Goal: Transaction & Acquisition: Purchase product/service

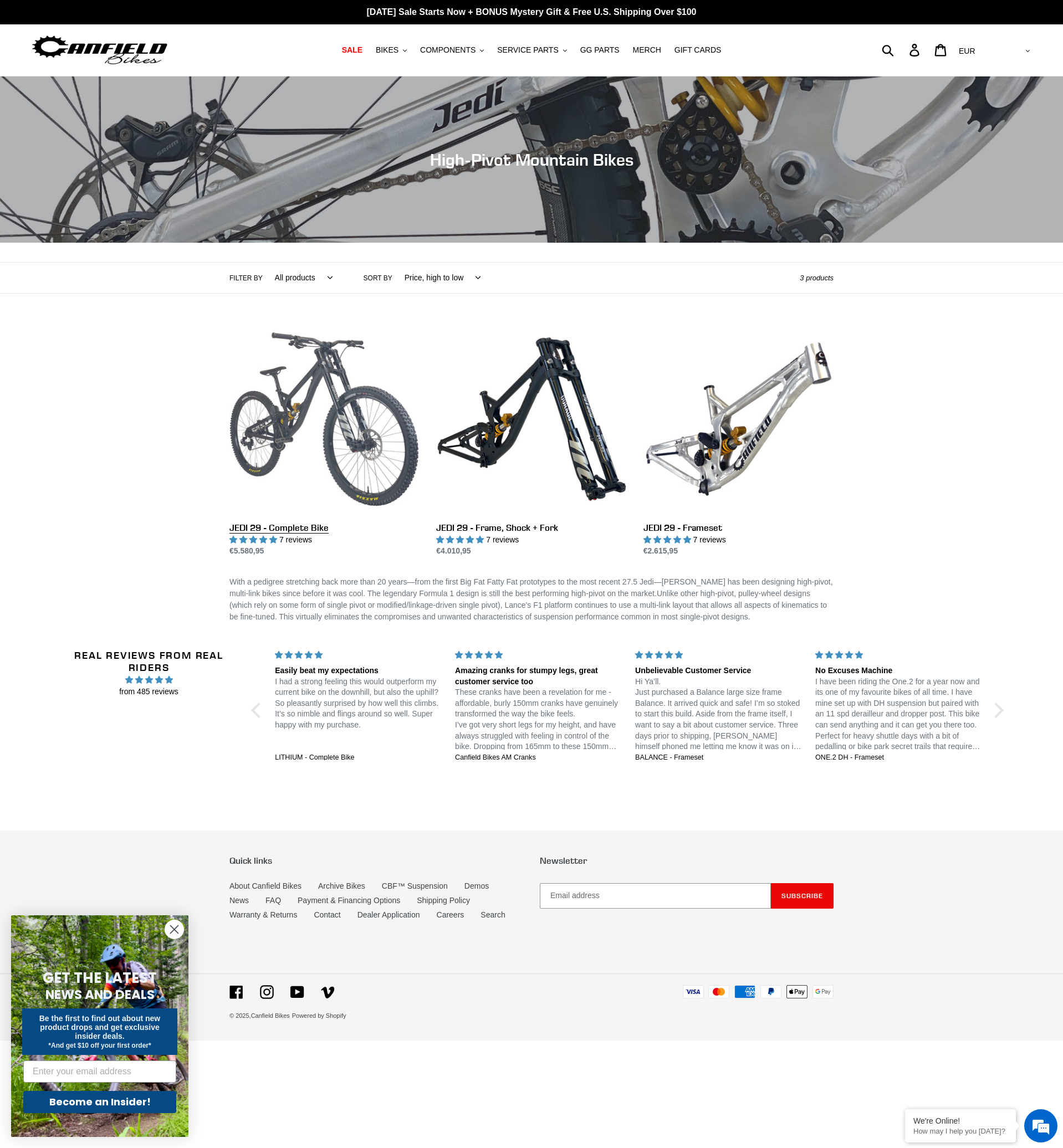
click at [347, 438] on link "JEDI 29 - Complete Bike" at bounding box center [324, 441] width 190 height 234
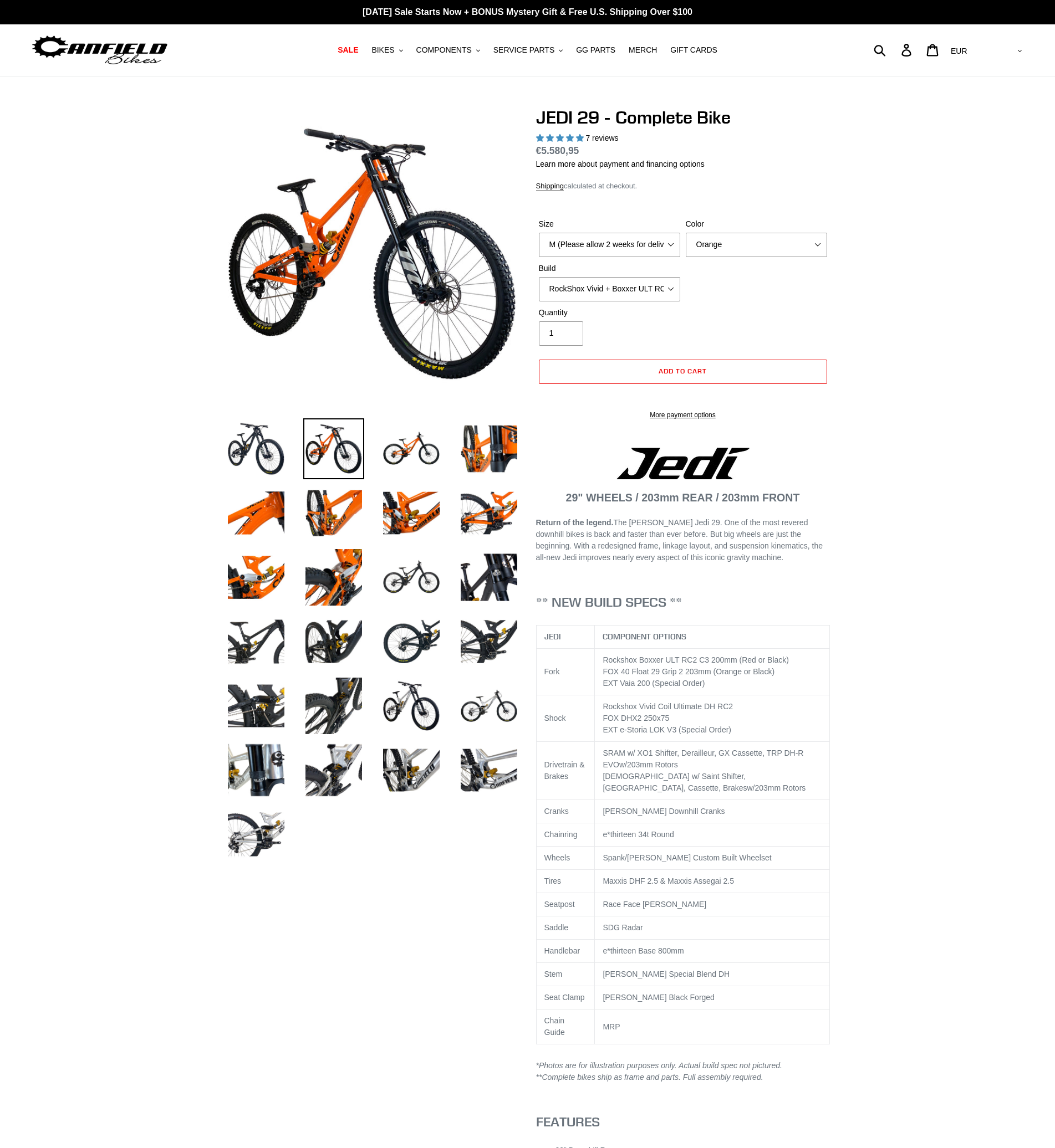
select select "highest-rating"
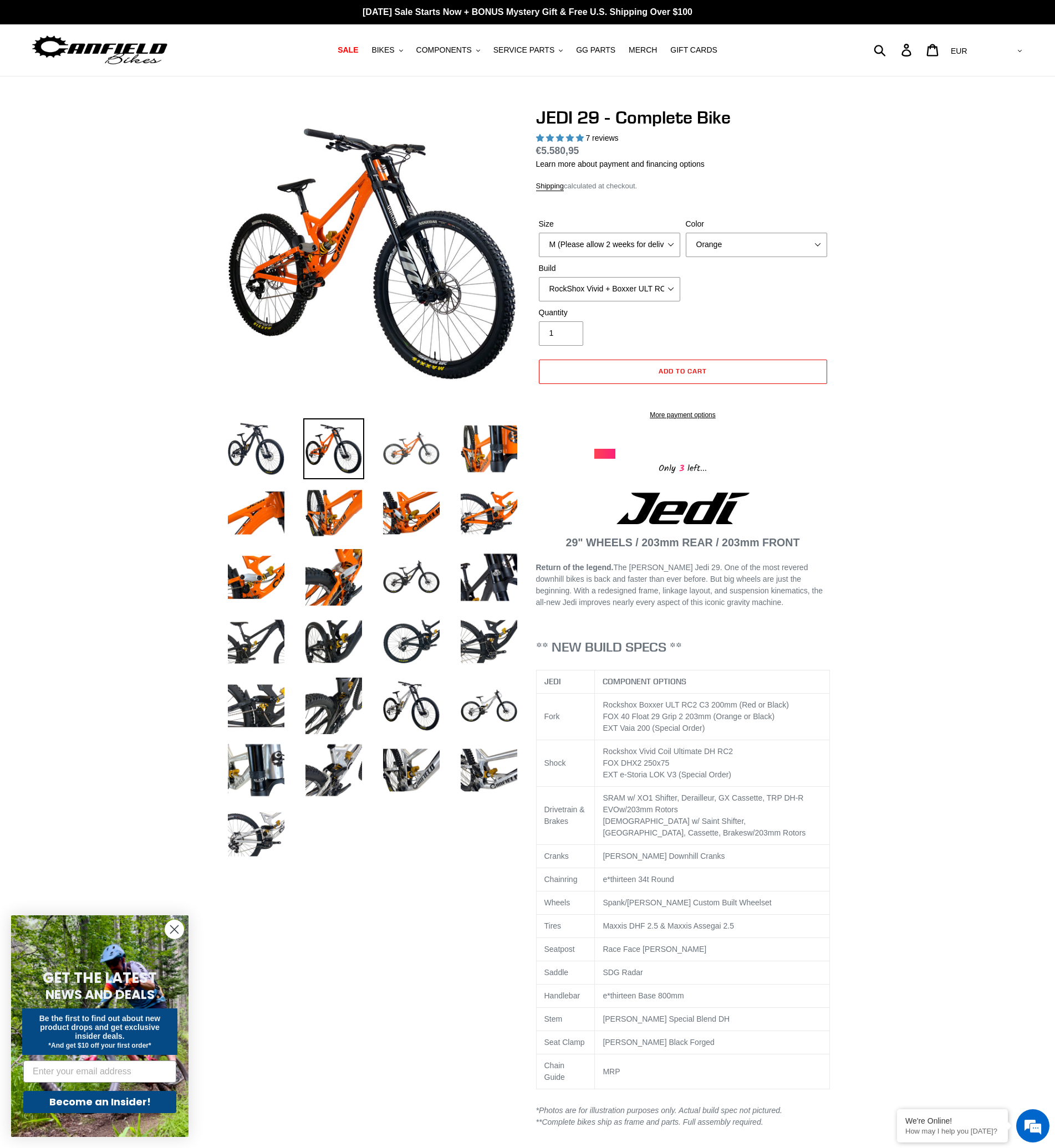
click at [403, 451] on img at bounding box center [412, 449] width 61 height 61
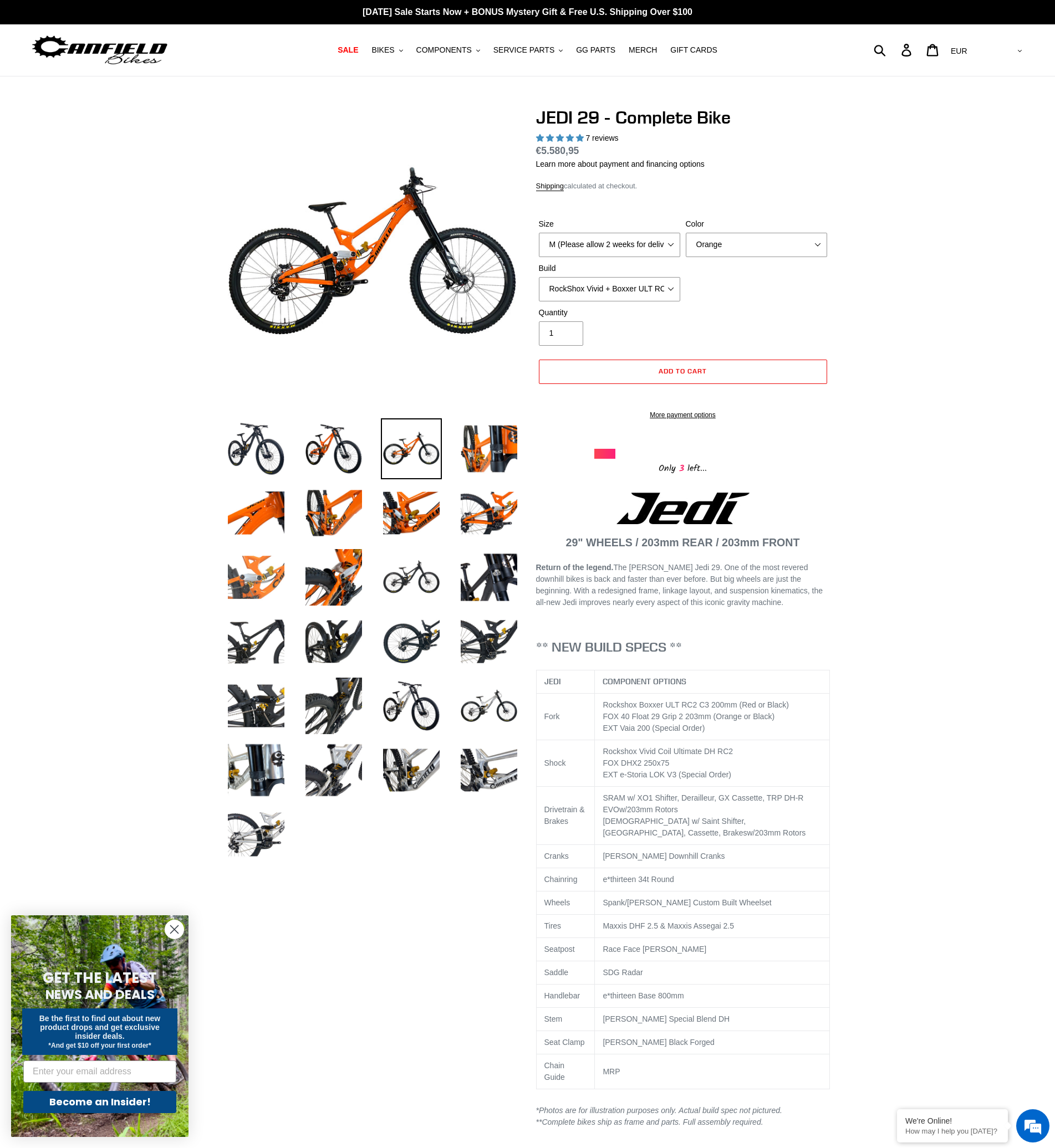
click at [255, 578] on img at bounding box center [256, 578] width 61 height 61
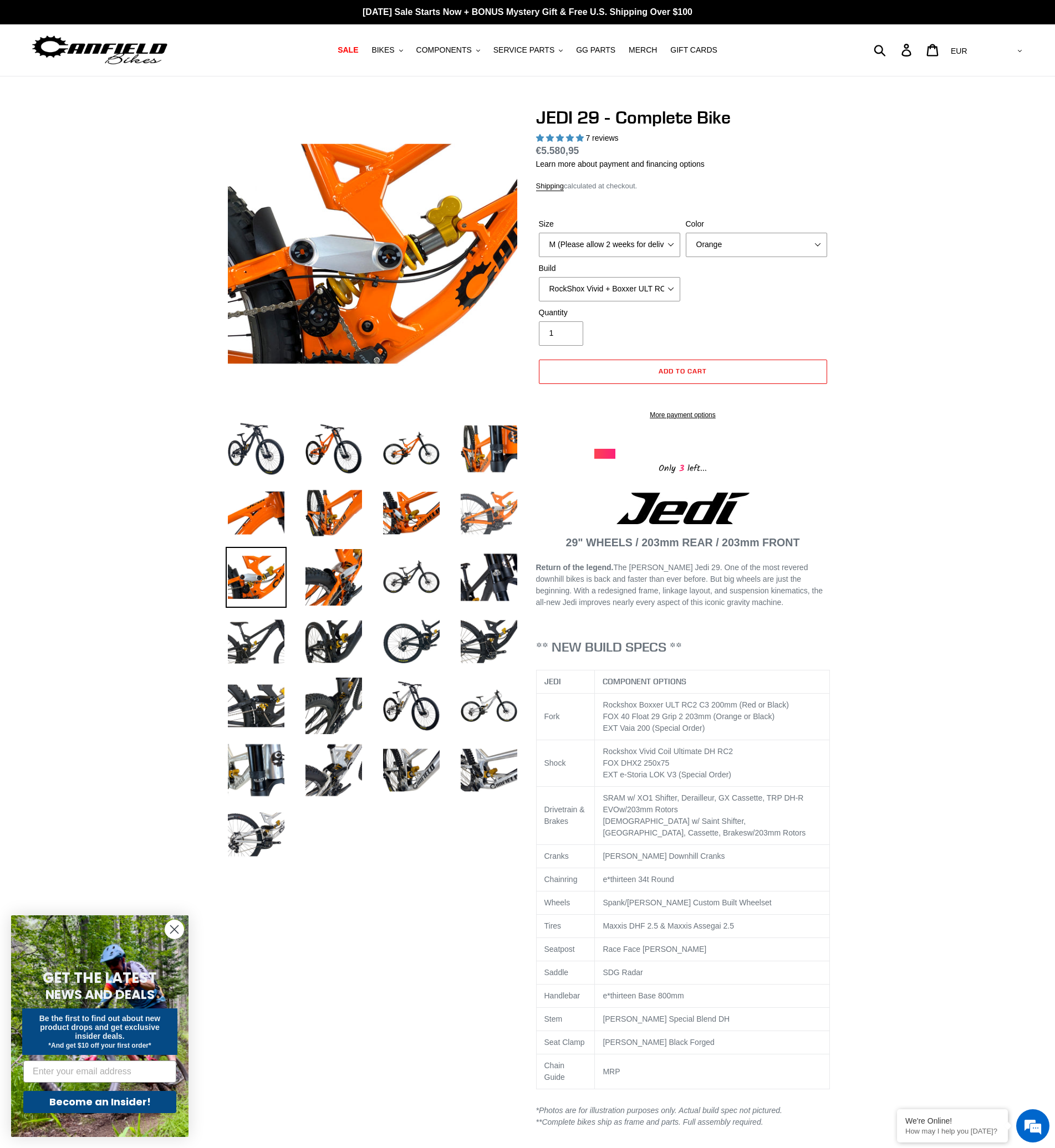
click at [483, 513] on img at bounding box center [489, 513] width 61 height 61
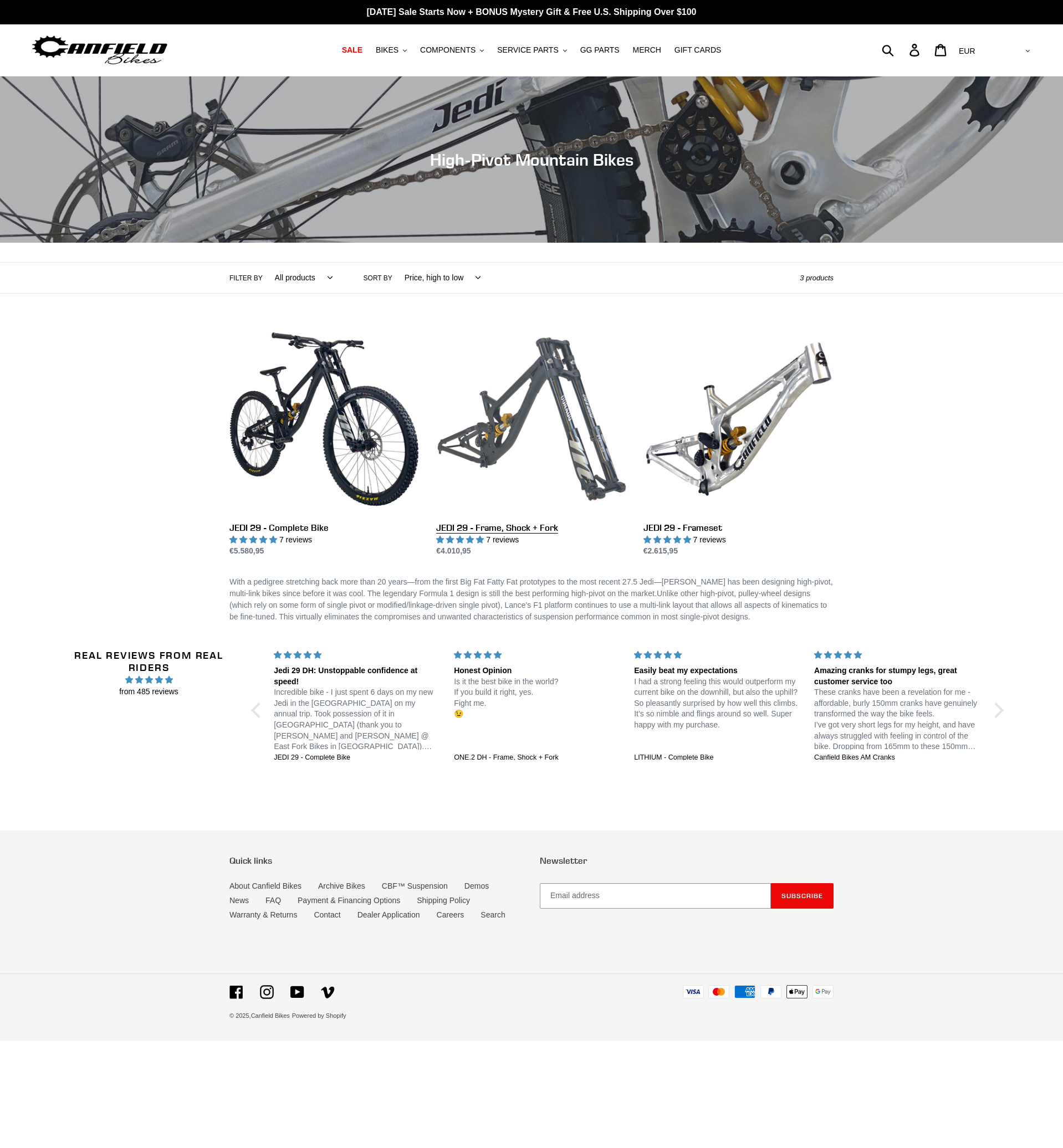
click at [552, 408] on link "JEDI 29 - Frame, Shock + Fork" at bounding box center [532, 441] width 190 height 234
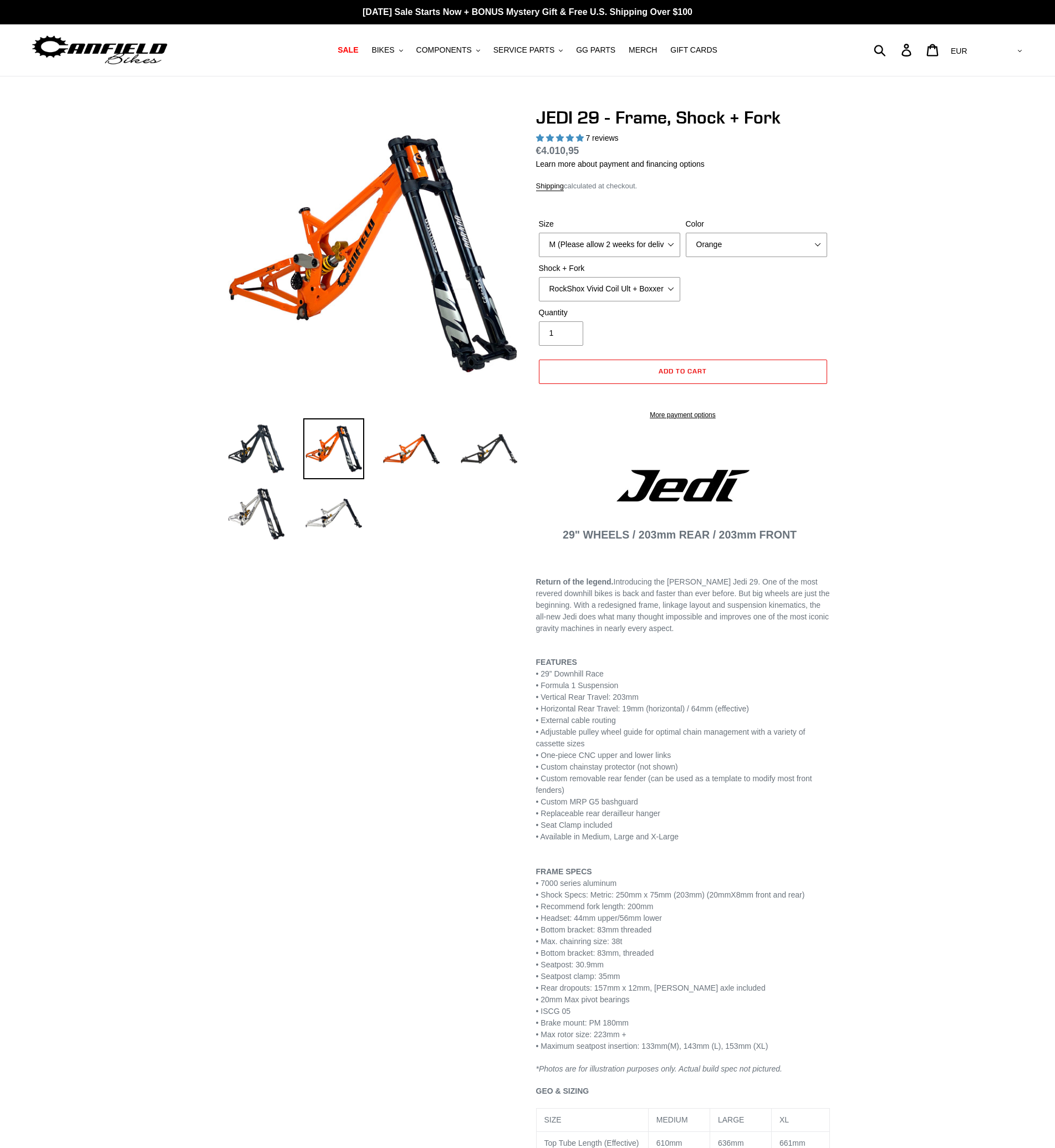
select select "highest-rating"
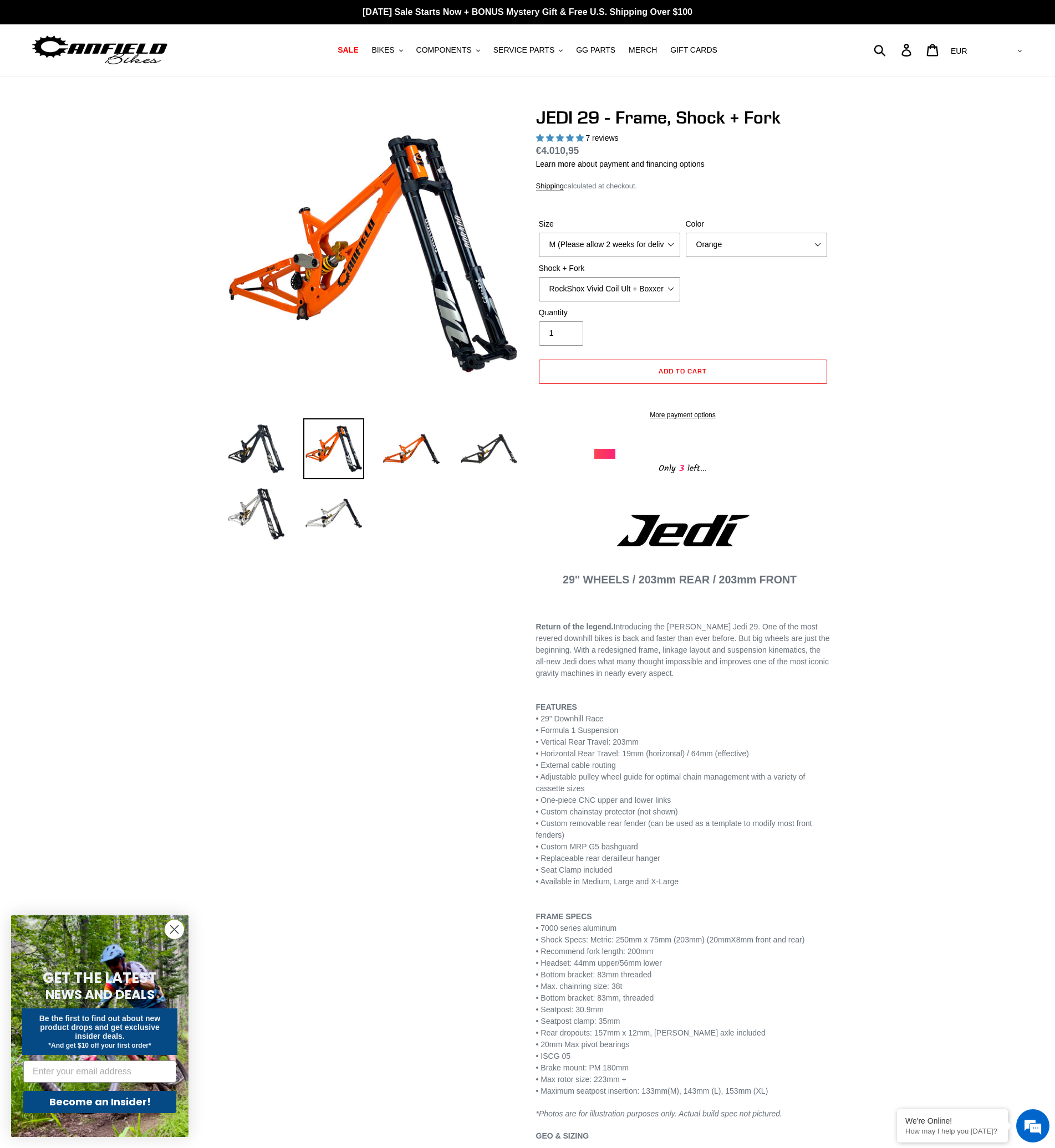
click at [628, 292] on select "RockShox Vivid Coil Ult + Boxxer RC2 C3 Ult Fox DHX2 250x75 + Fox 40 Float Grip…" at bounding box center [609, 289] width 141 height 24
click at [707, 243] on select "Orange Stealth Black Raw" at bounding box center [756, 244] width 141 height 24
select select "Stealth Black"
click at [686, 233] on select "Orange Stealth Black Raw" at bounding box center [756, 244] width 141 height 24
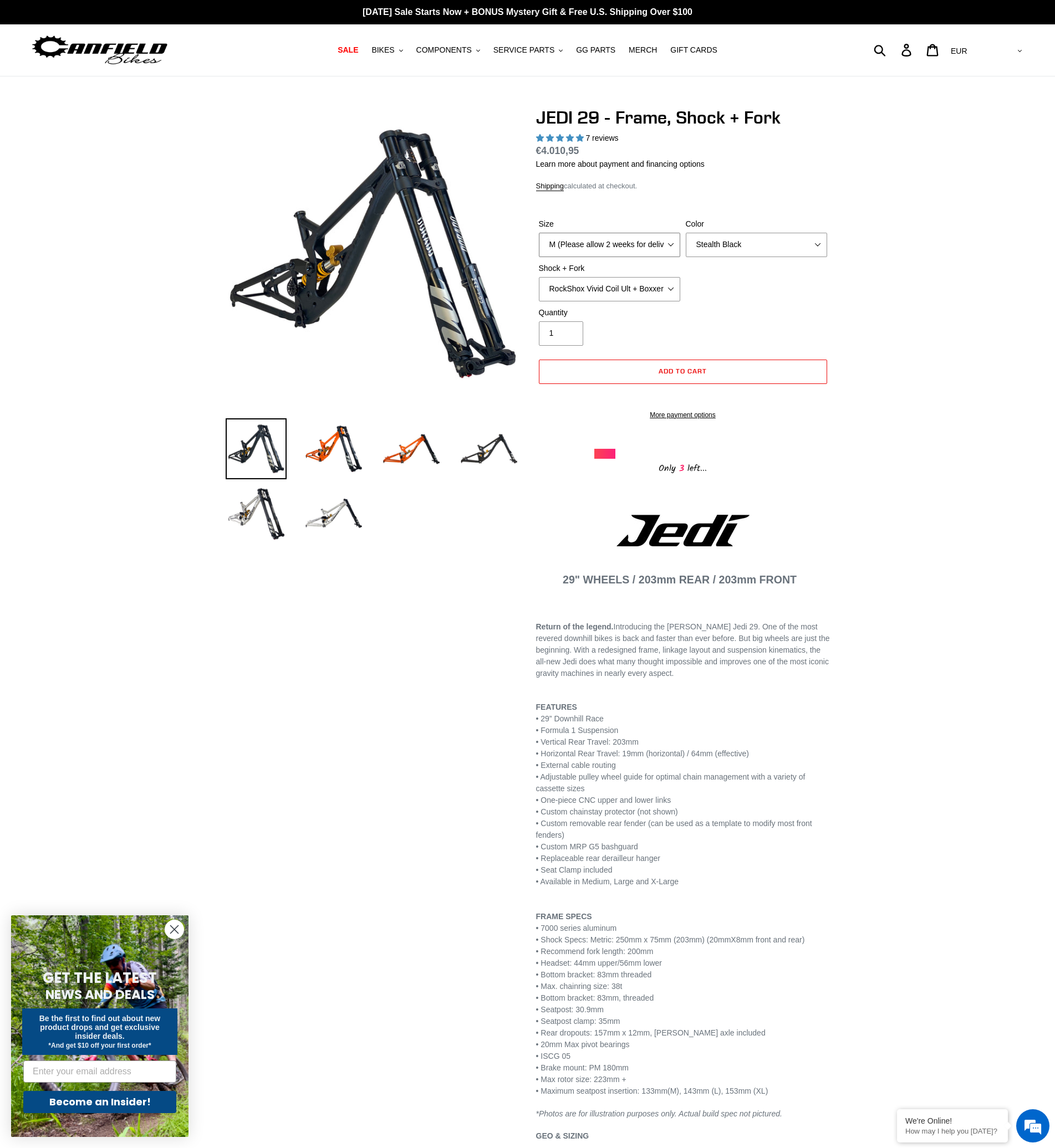
click at [660, 241] on select "M (Please allow 2 weeks for delivery) L (Please allow 2 weeks for delivery) XL" at bounding box center [609, 244] width 141 height 24
select select "L (Please allow 2 weeks for delivery)"
click at [539, 233] on select "M (Please allow 2 weeks for delivery) L (Please allow 2 weeks for delivery) XL" at bounding box center [609, 244] width 141 height 24
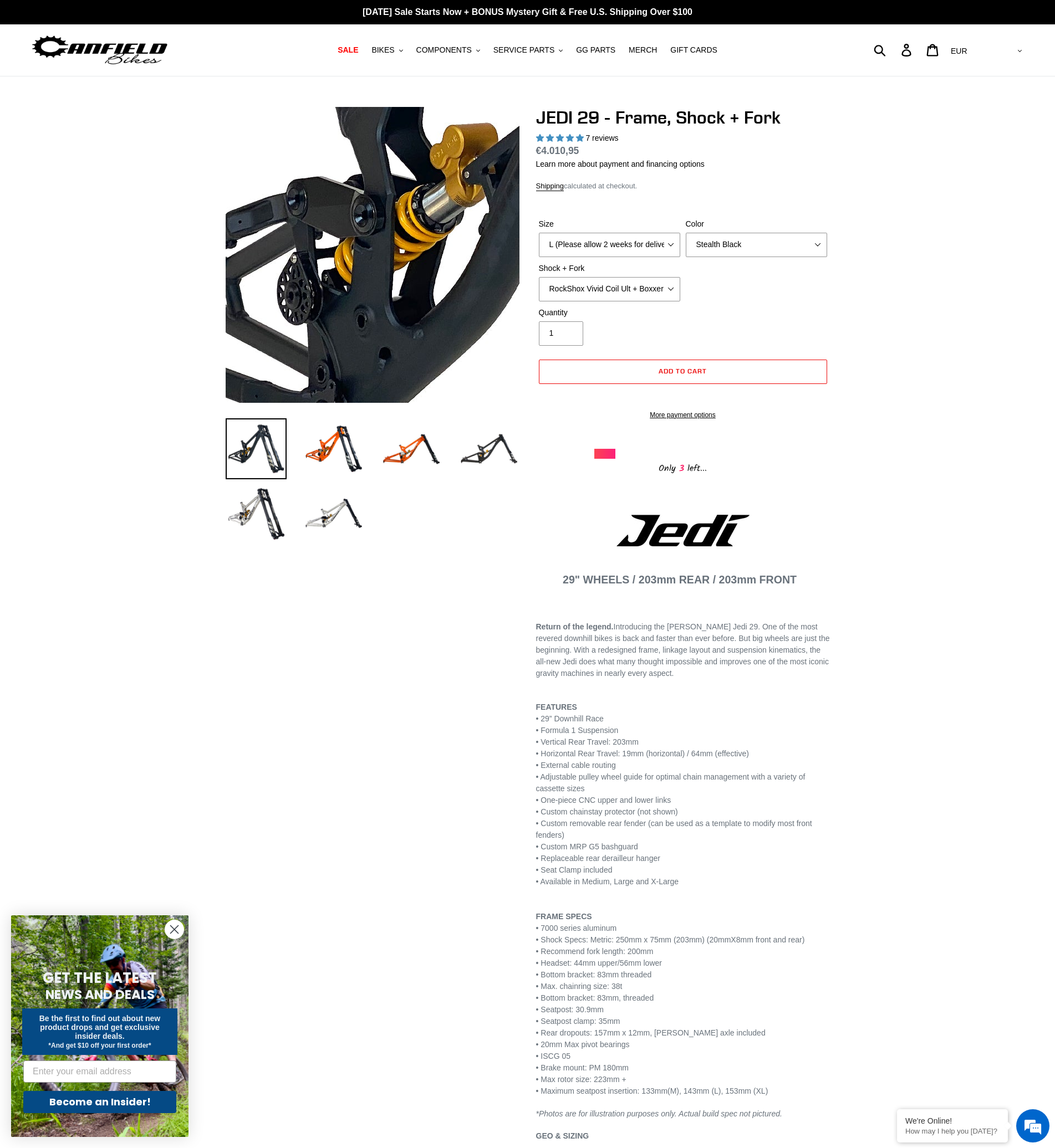
click at [288, 288] on img at bounding box center [613, 158] width 1136 height 1135
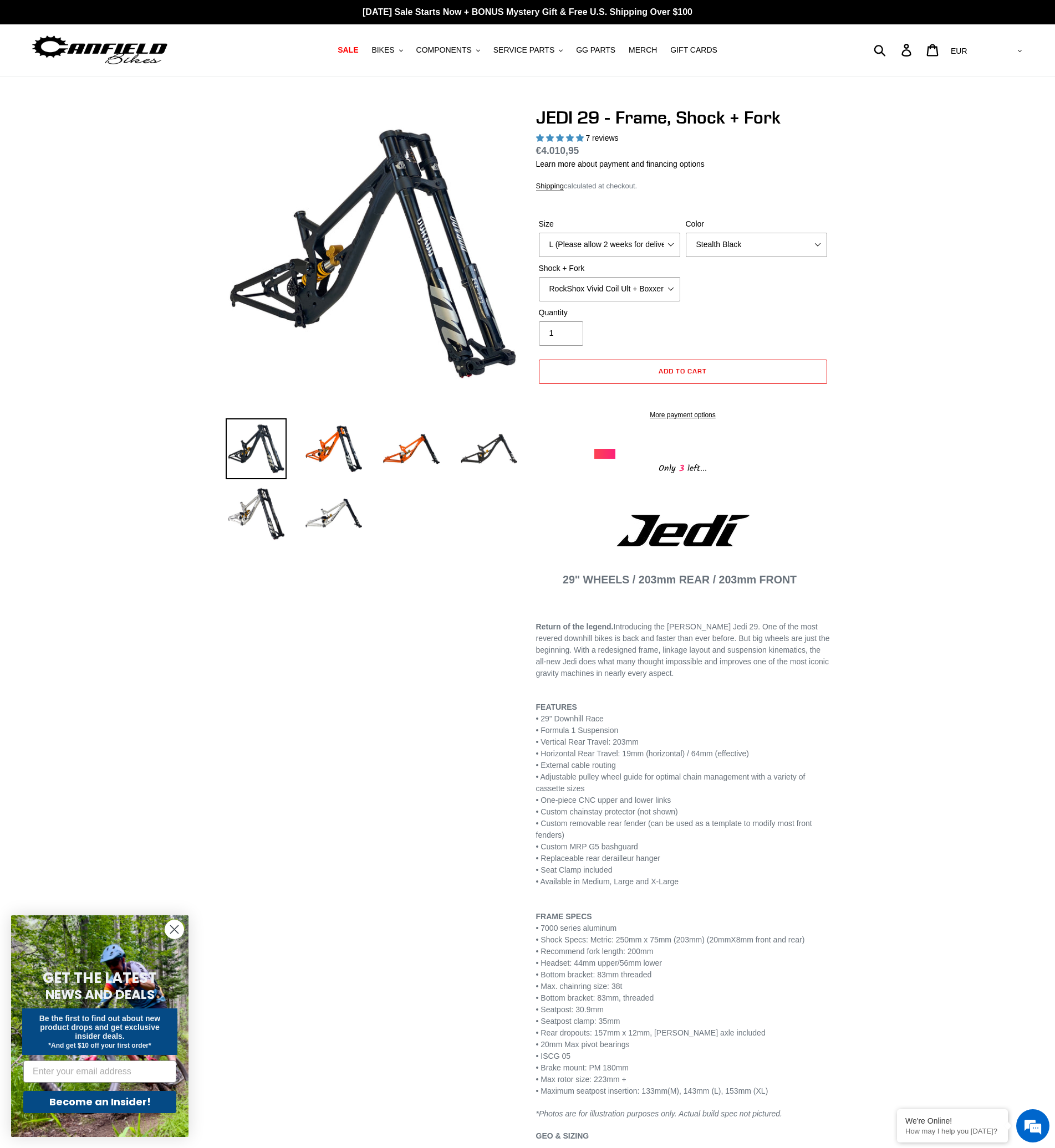
click at [283, 838] on div "Previous slide" at bounding box center [519, 992] width 621 height 1771
